Goal: Information Seeking & Learning: Learn about a topic

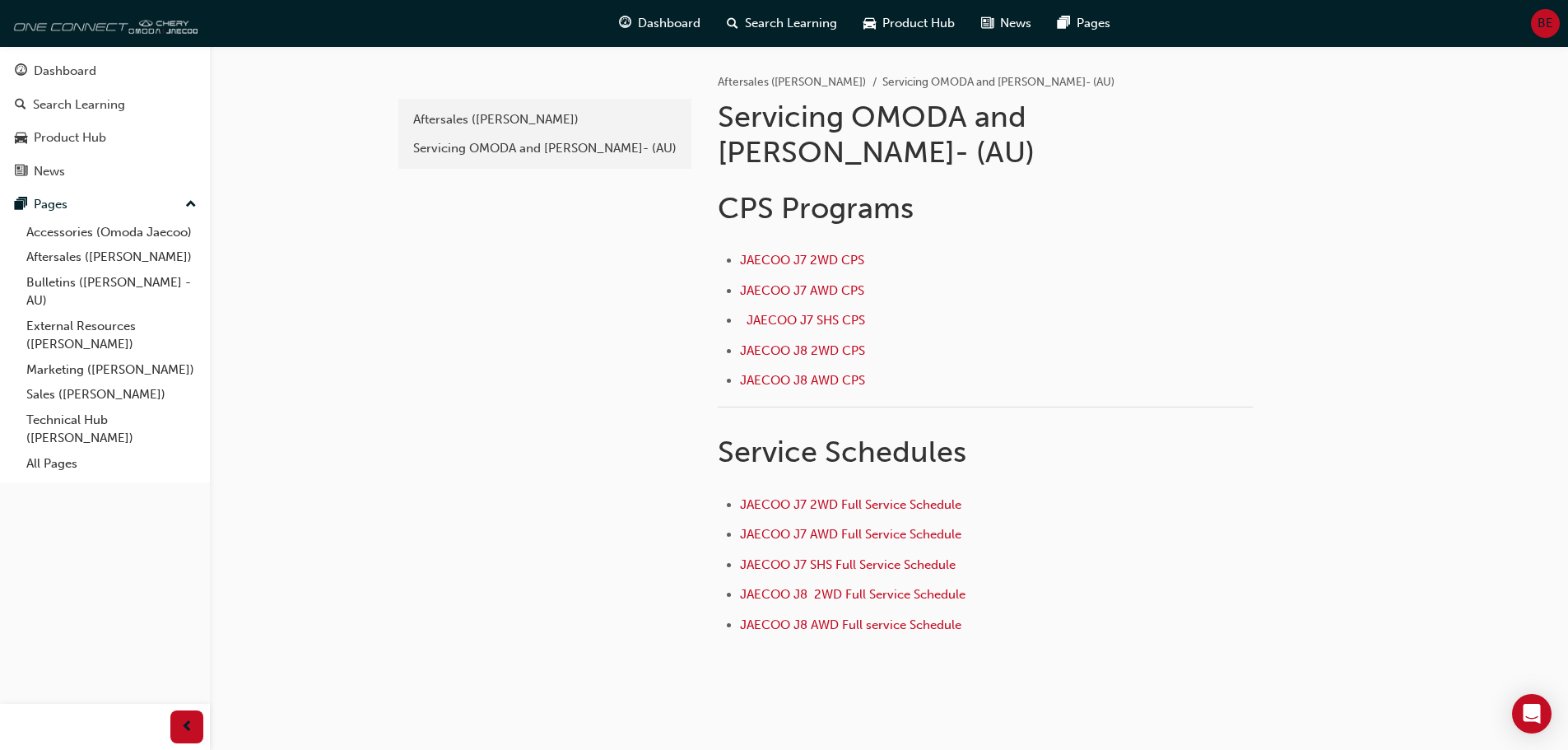
click at [67, 33] on img at bounding box center [103, 23] width 189 height 33
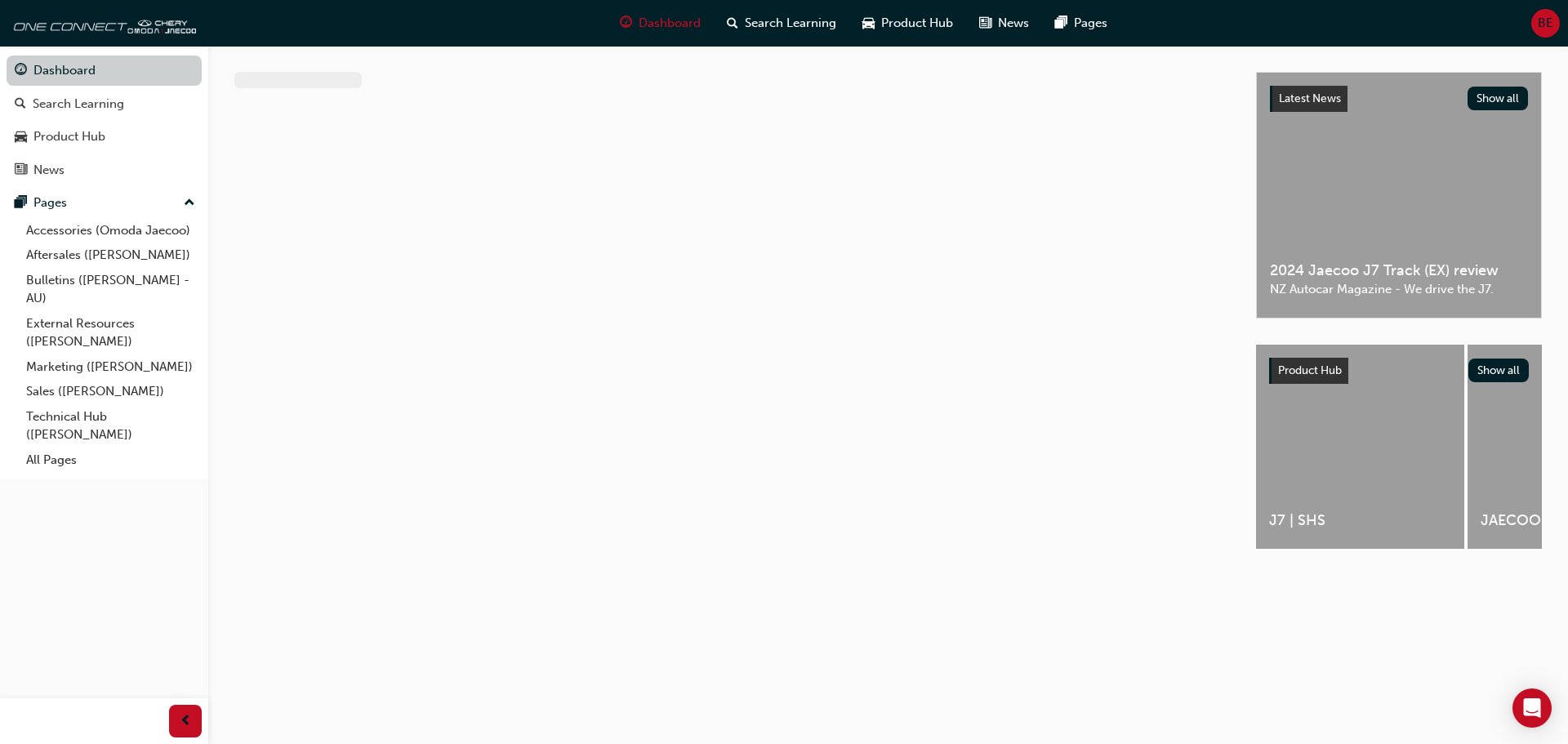
click at [74, 71] on link "Dashboard" at bounding box center [104, 70] width 195 height 30
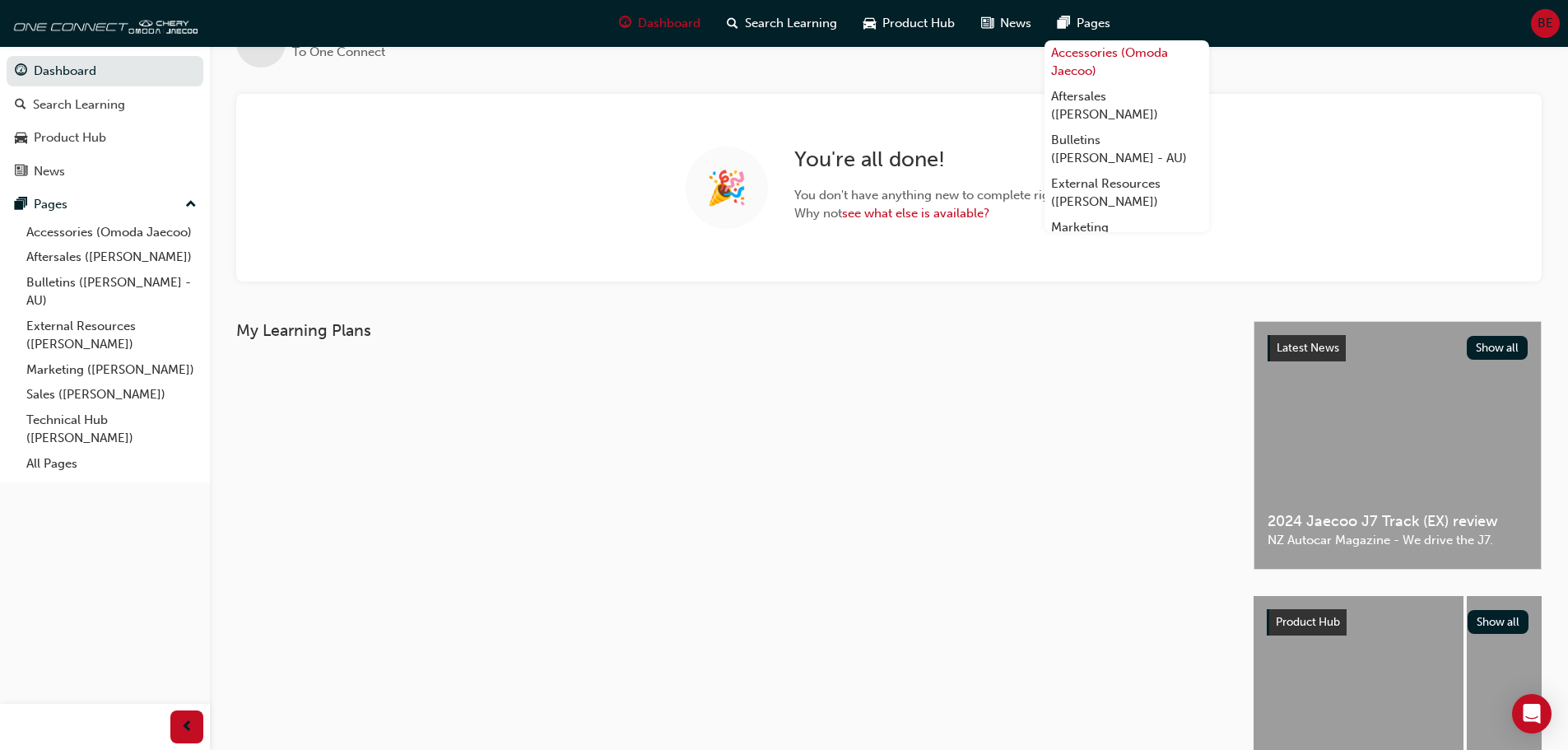
scroll to position [83, 0]
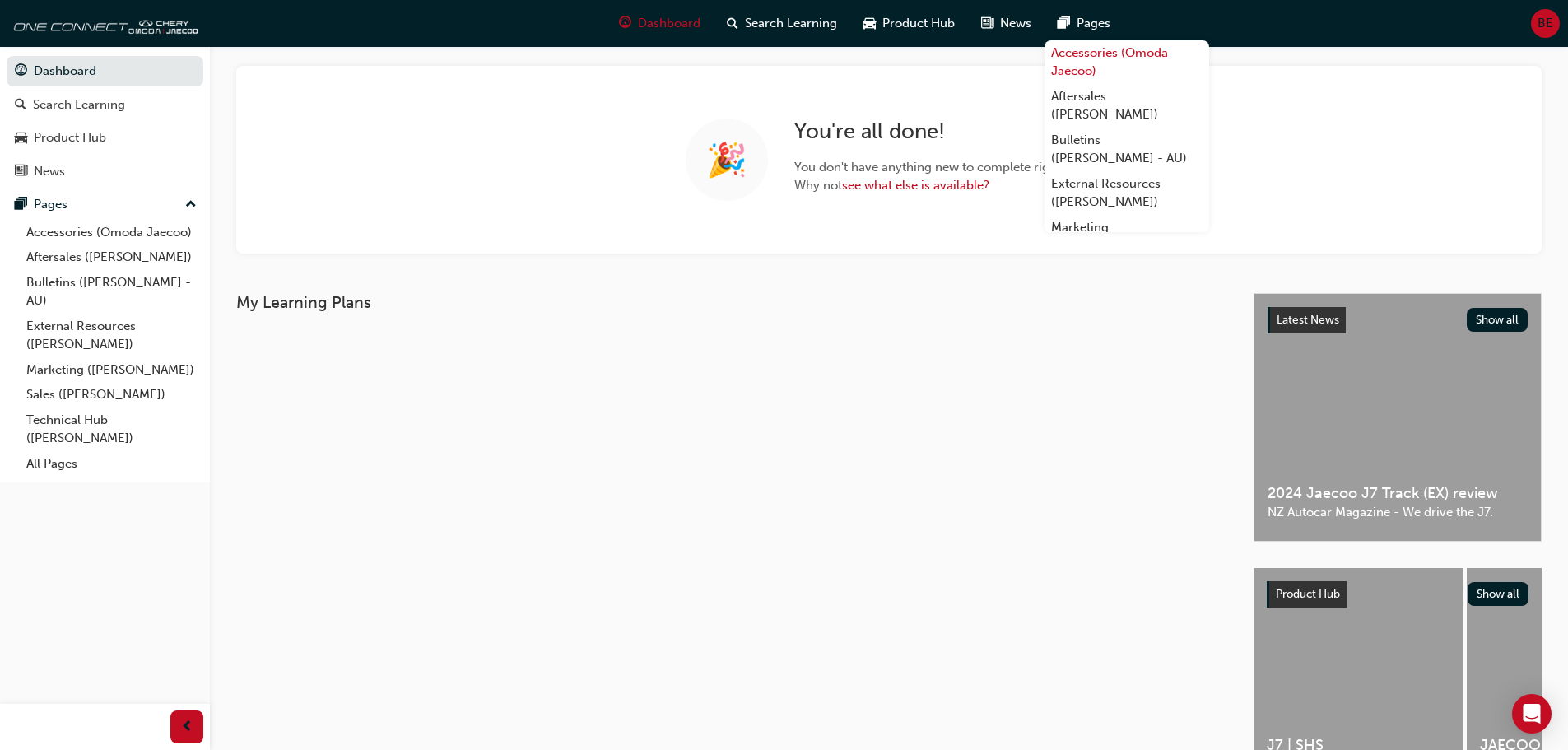
click at [1113, 60] on link "Accessories (Omoda Jaecoo)" at bounding box center [1127, 62] width 165 height 43
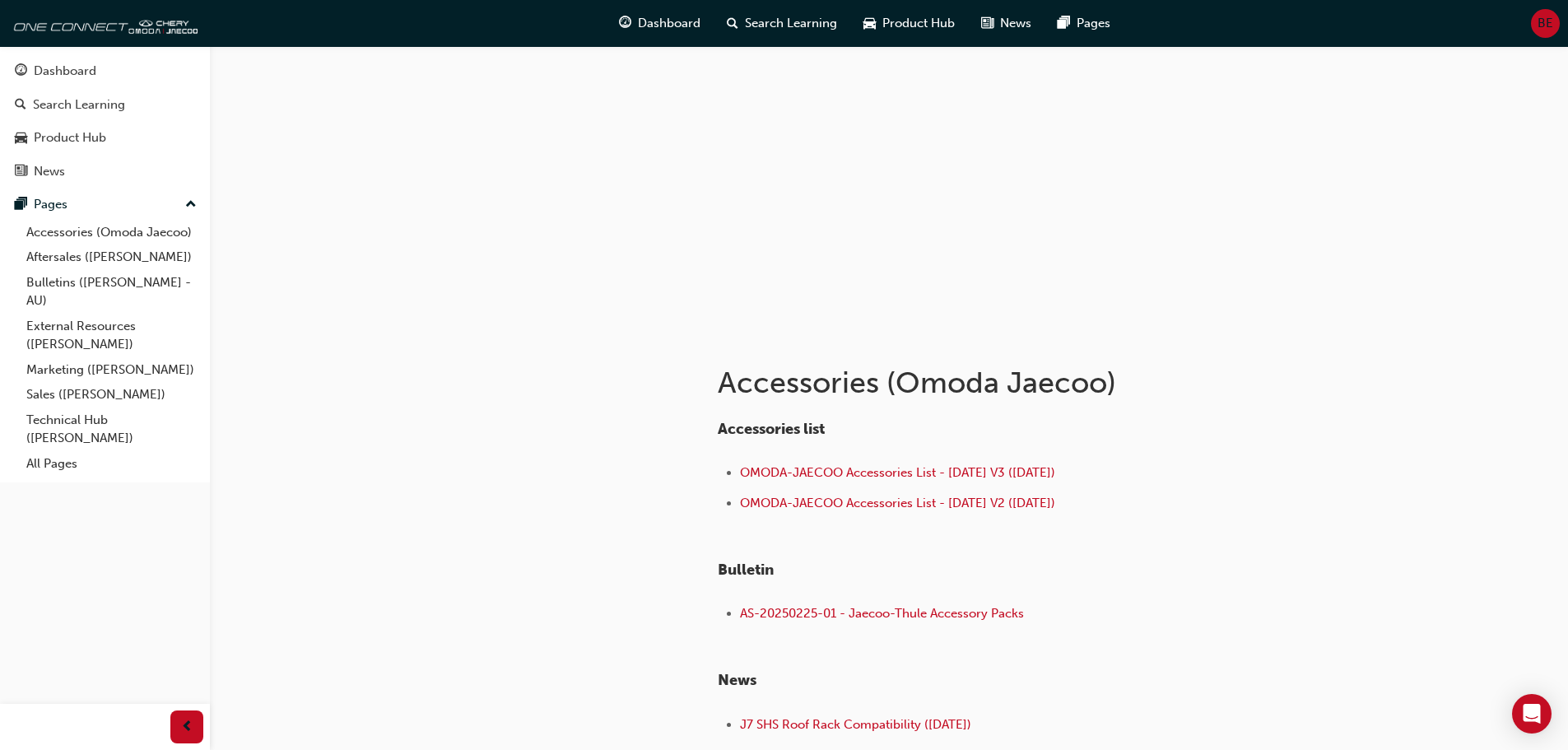
scroll to position [83, 0]
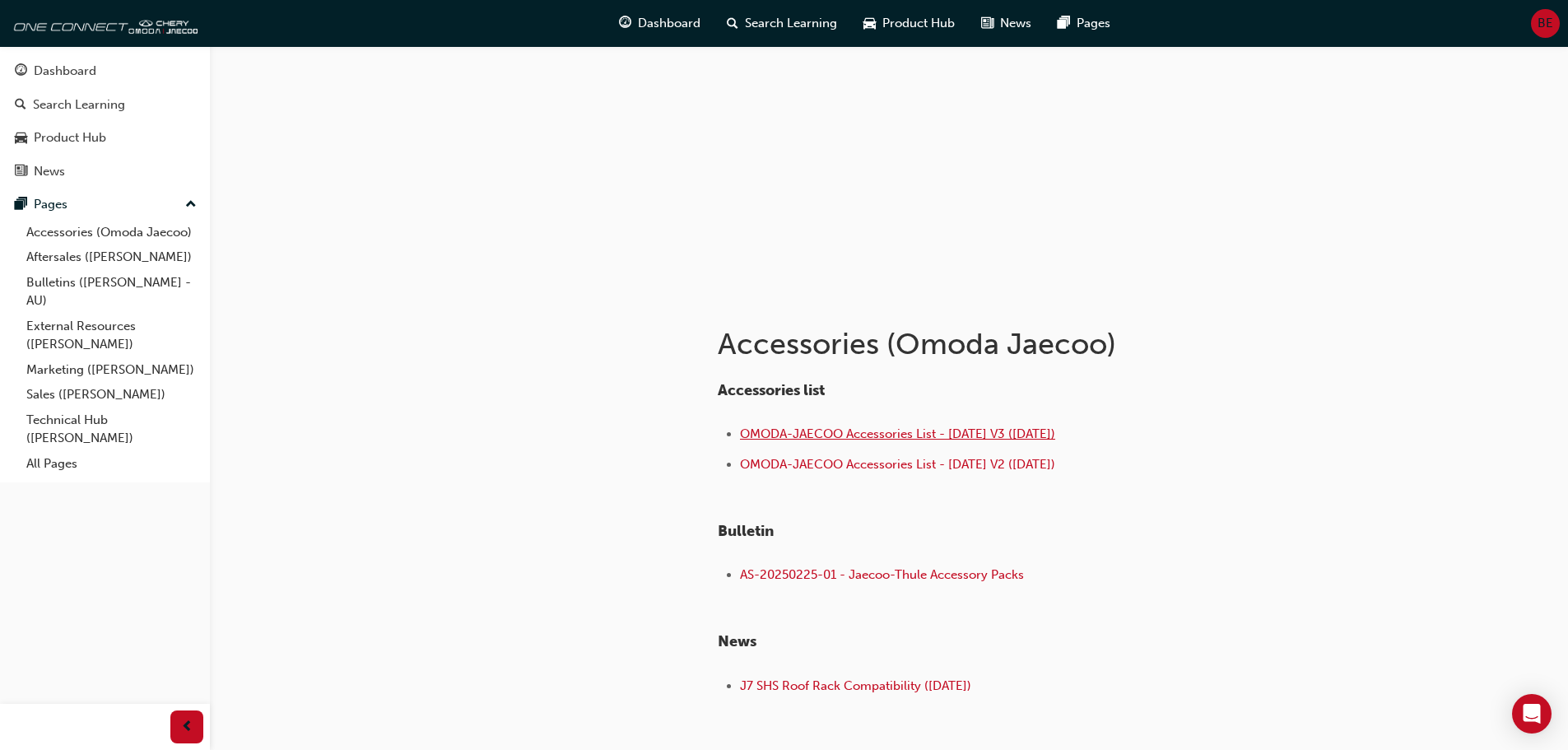
click at [863, 435] on span "OMODA-JAECOO Accessories List - [DATE] V3 ([DATE])" at bounding box center [897, 434] width 315 height 15
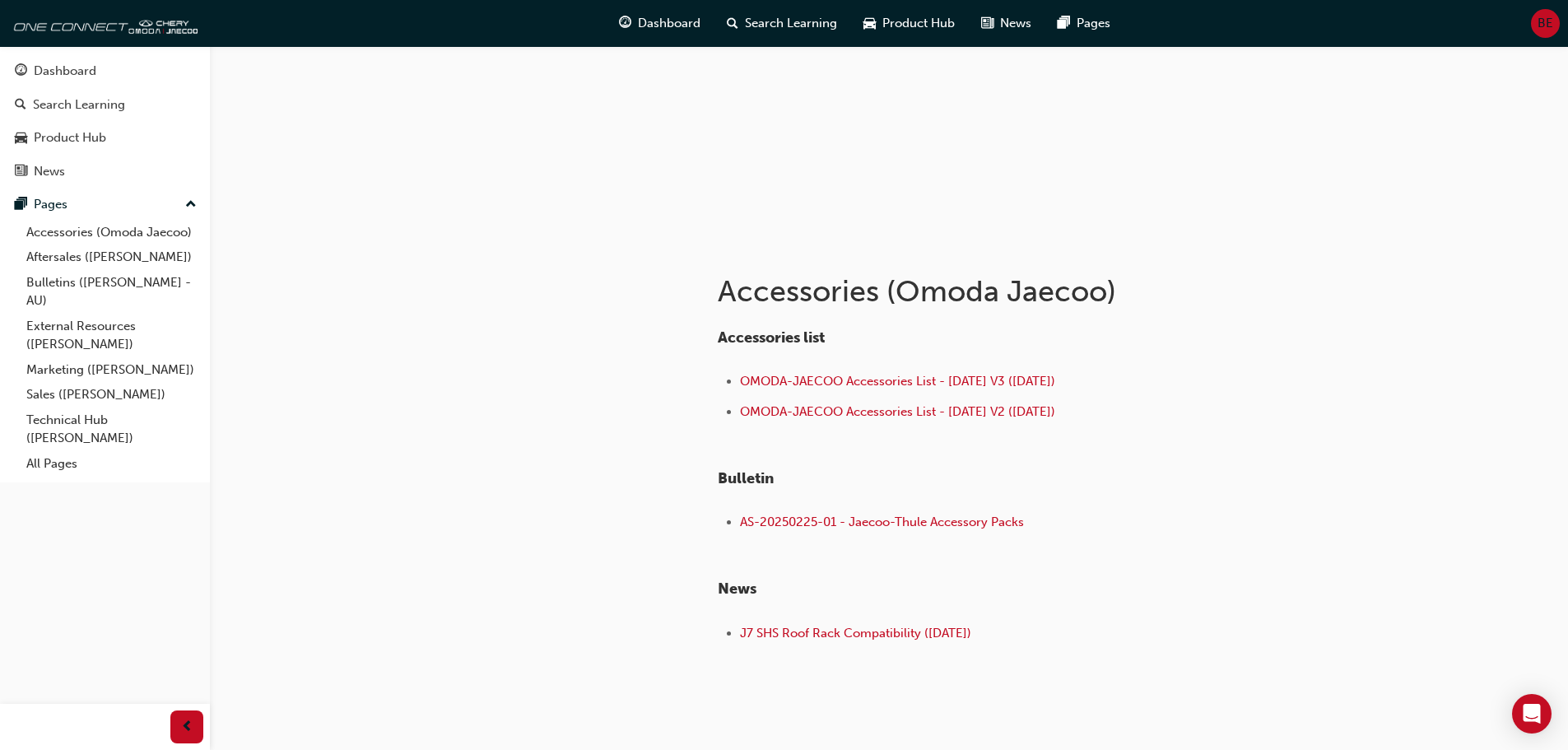
scroll to position [165, 0]
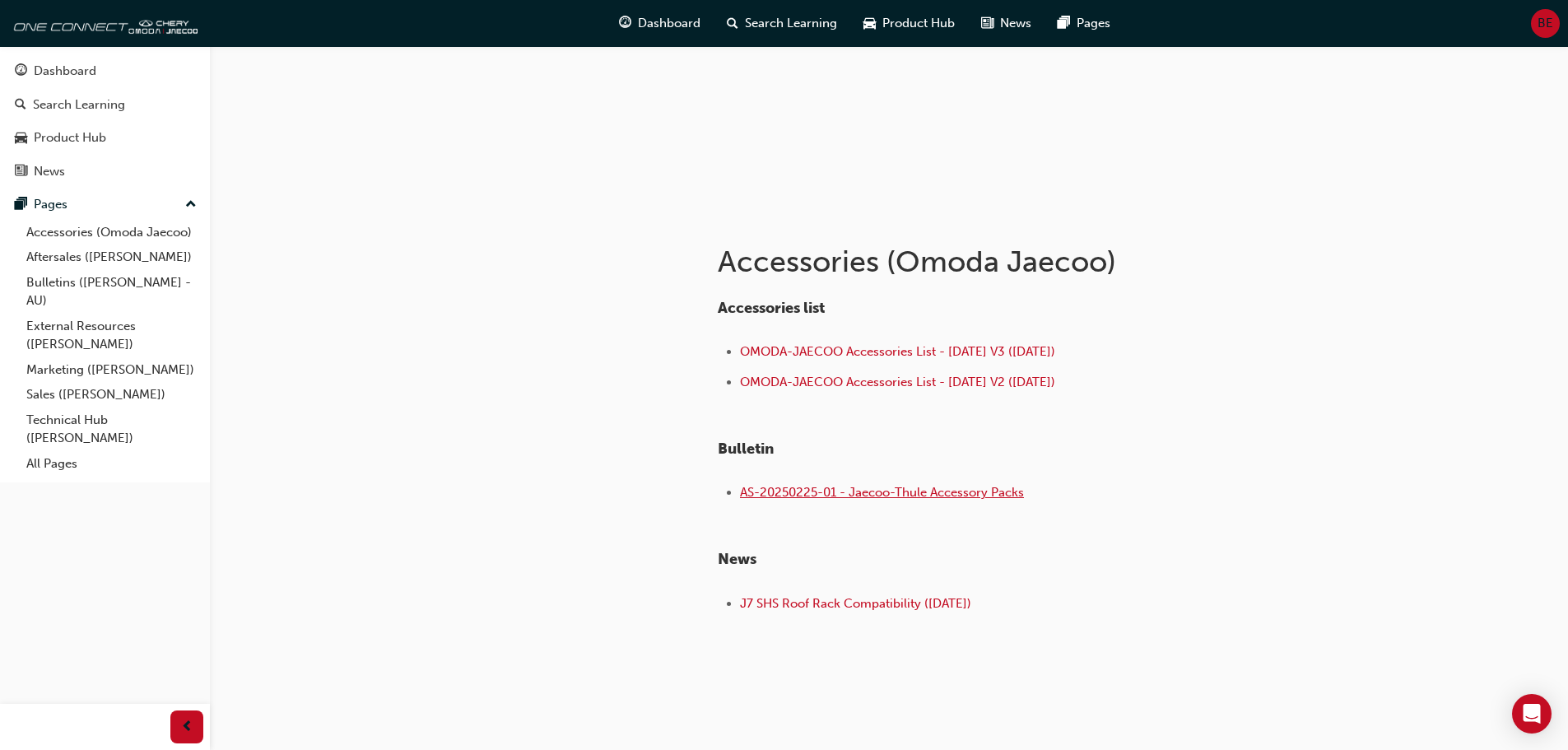
click at [841, 493] on span "AS-20250225-01 - Jaecoo-Thule Accessory Packs" at bounding box center [881, 493] width 284 height 15
click at [867, 608] on span "J7 SHS Roof Rack Compatibility ([DATE])" at bounding box center [856, 603] width 232 height 15
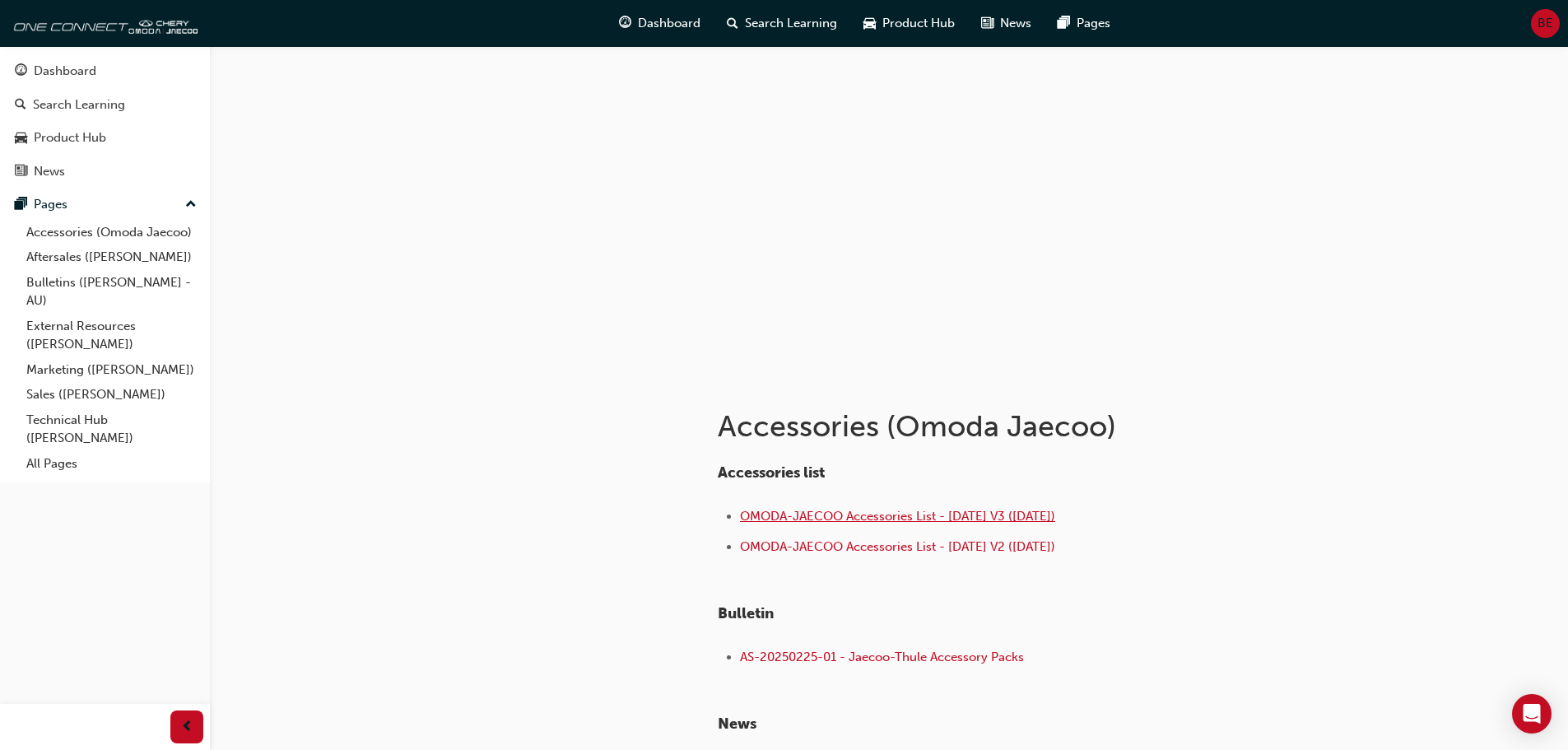
click at [824, 513] on span "OMODA-JAECOO Accessories List - [DATE] V3 ([DATE])" at bounding box center [897, 517] width 315 height 15
